Goal: Use online tool/utility: Utilize a website feature to perform a specific function

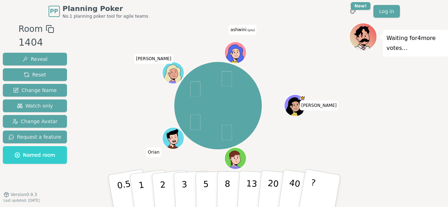
scroll to position [10, 0]
click at [185, 195] on p "3" at bounding box center [185, 191] width 8 height 39
click at [192, 184] on button "3" at bounding box center [192, 191] width 39 height 55
